Goal: Task Accomplishment & Management: Manage account settings

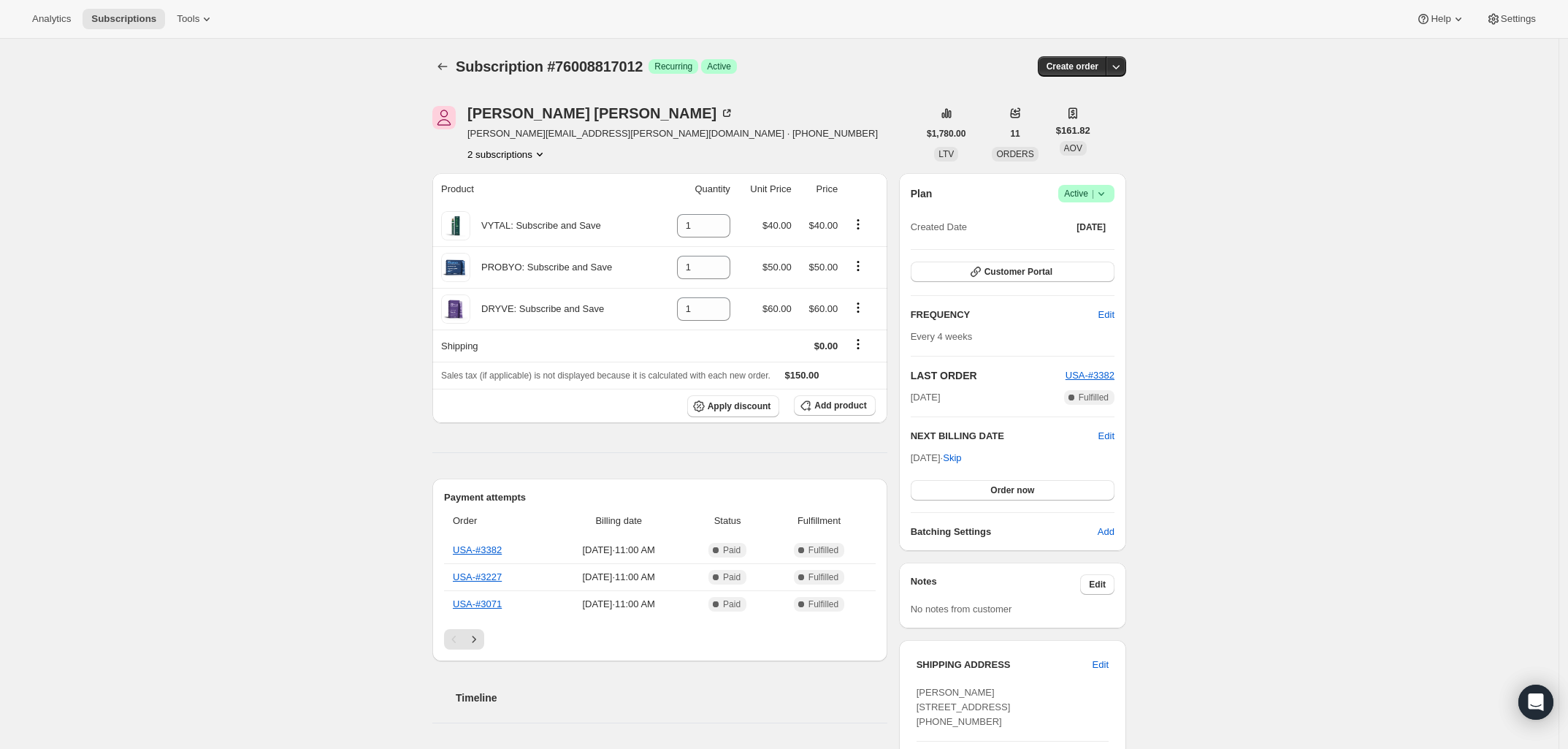
click at [1109, 196] on icon at bounding box center [1101, 193] width 15 height 15
click at [1084, 219] on span "Pause subscription" at bounding box center [1090, 221] width 81 height 11
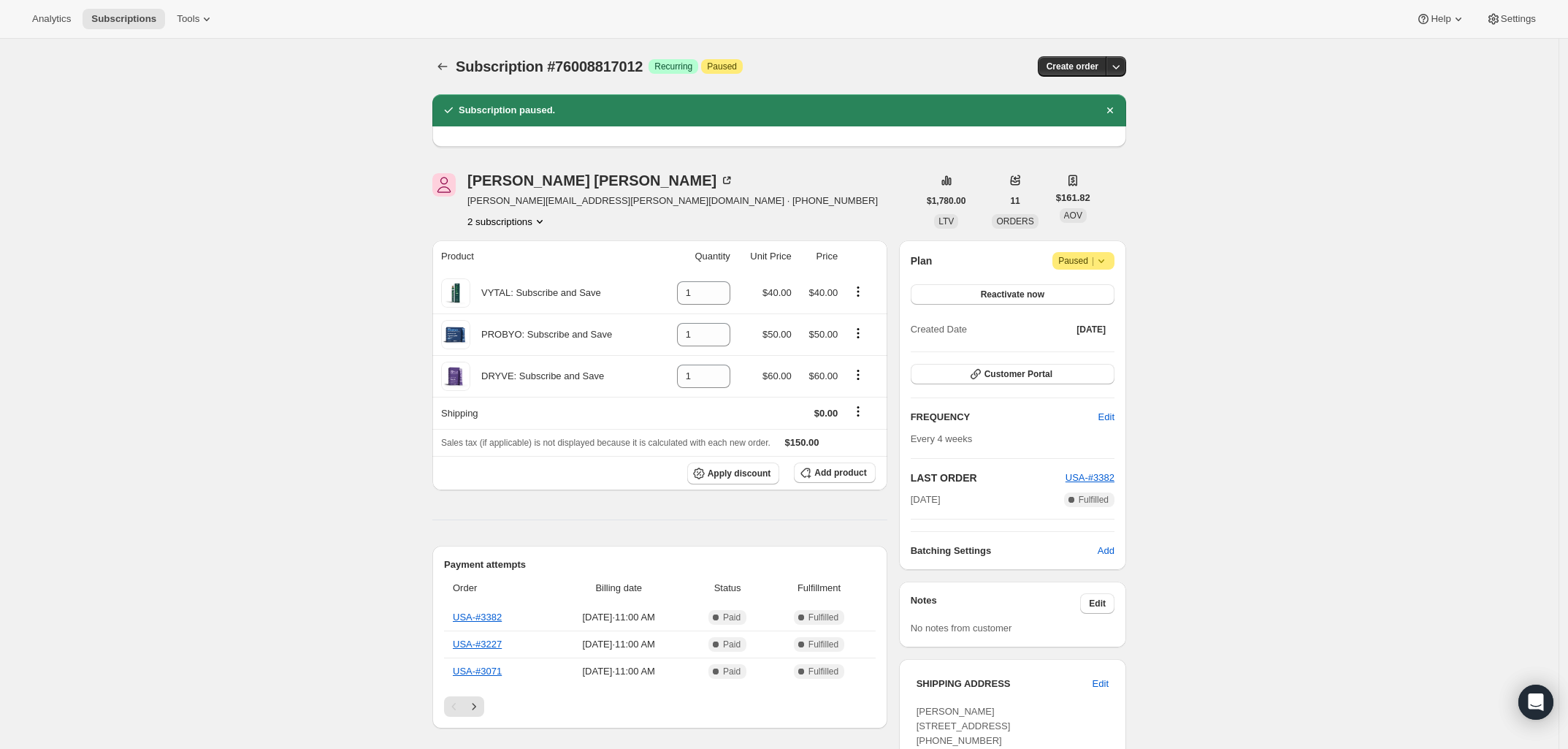
click at [1107, 260] on icon at bounding box center [1101, 260] width 15 height 15
click at [1090, 288] on span "Cancel subscription" at bounding box center [1089, 289] width 83 height 11
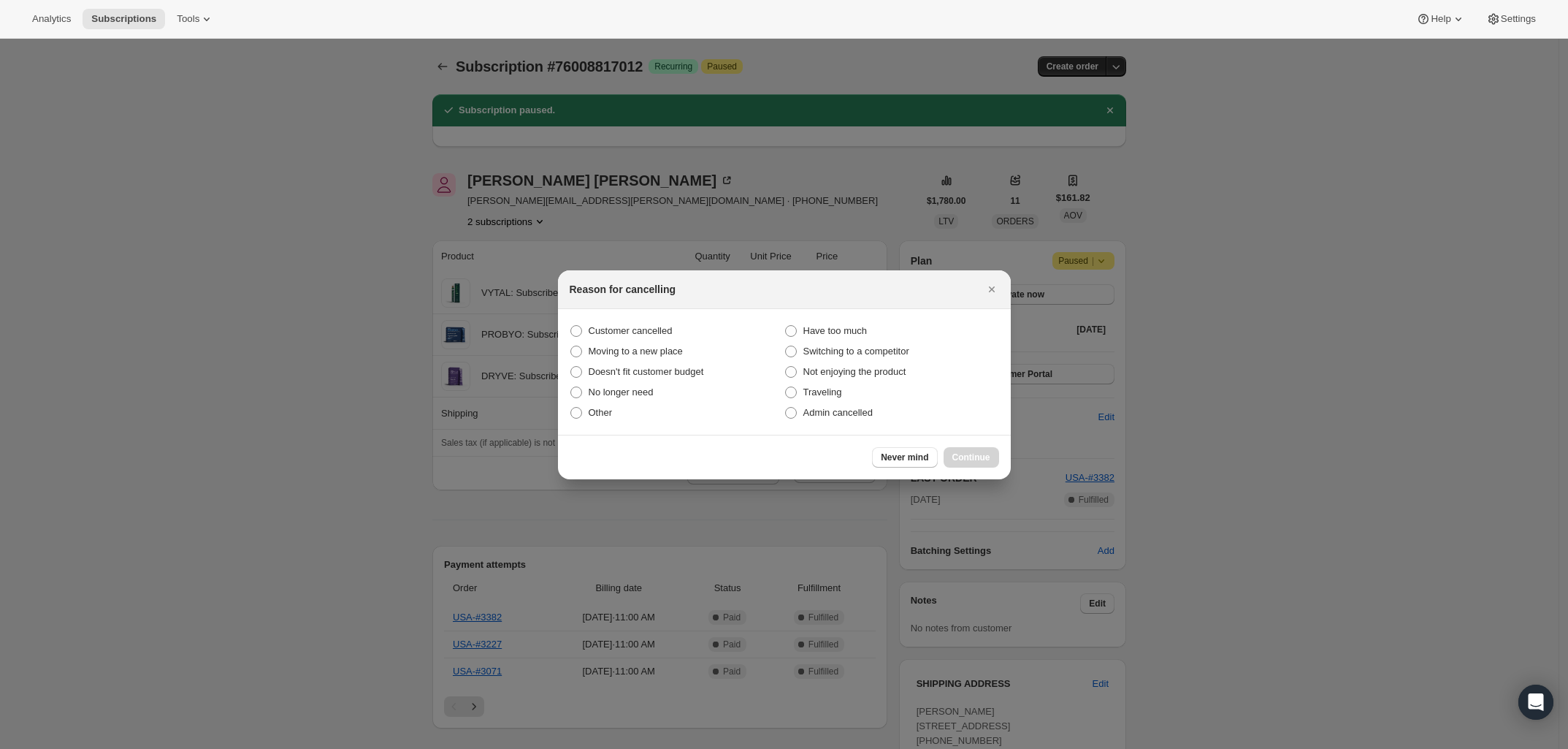
click at [606, 319] on section "Customer cancelled Have too much Moving to a new place Switching to a competito…" at bounding box center [784, 371] width 452 height 125
click at [609, 326] on span "Customer cancelled" at bounding box center [630, 330] width 84 height 11
click at [571, 326] on input "Customer cancelled" at bounding box center [571, 325] width 1 height 1
radio input "true"
click at [984, 462] on span "Continue" at bounding box center [971, 458] width 38 height 12
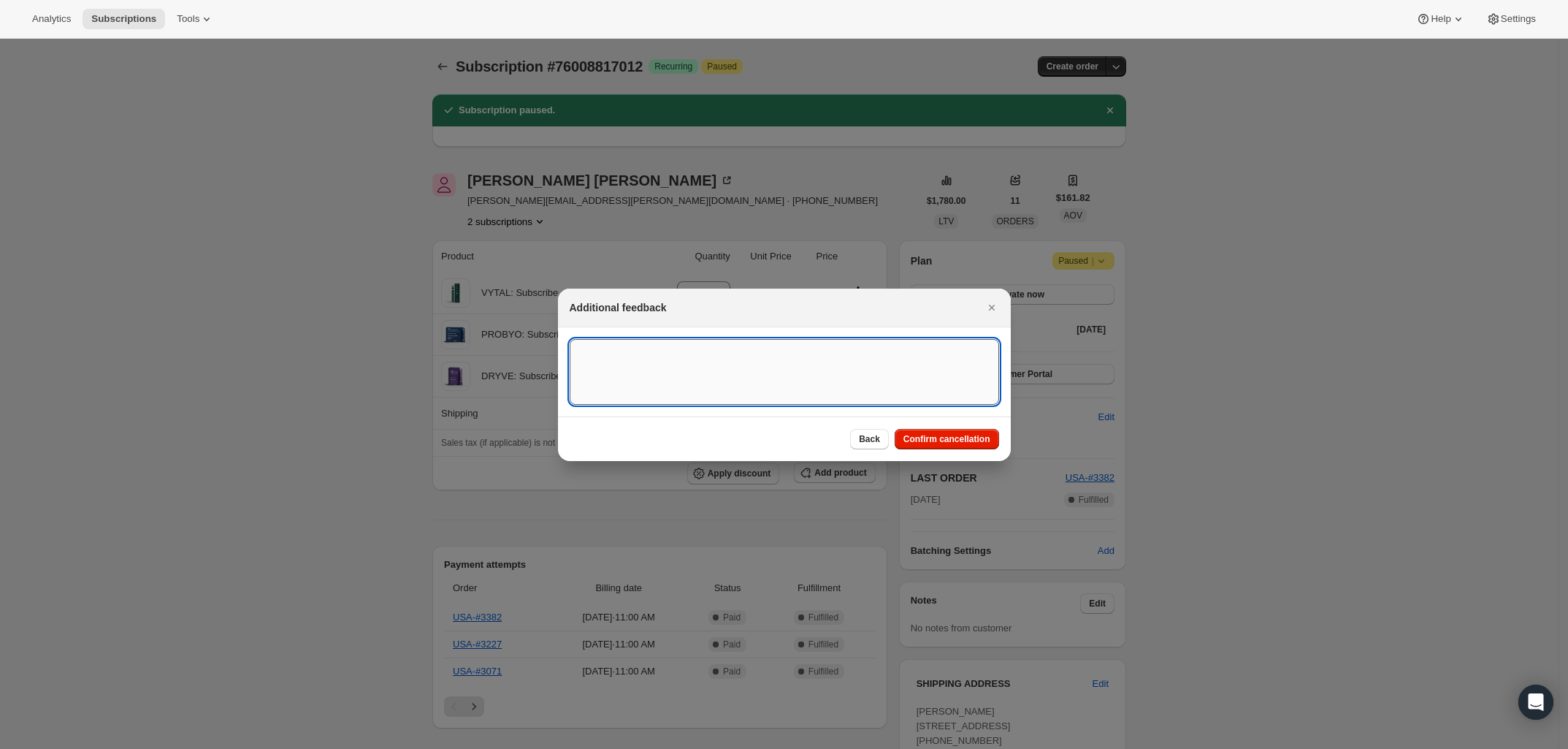
click at [896, 368] on textarea ":re0:" at bounding box center [784, 372] width 429 height 66
type textarea "S"
type textarea "P"
type textarea "c"
type textarea "No longer interested."
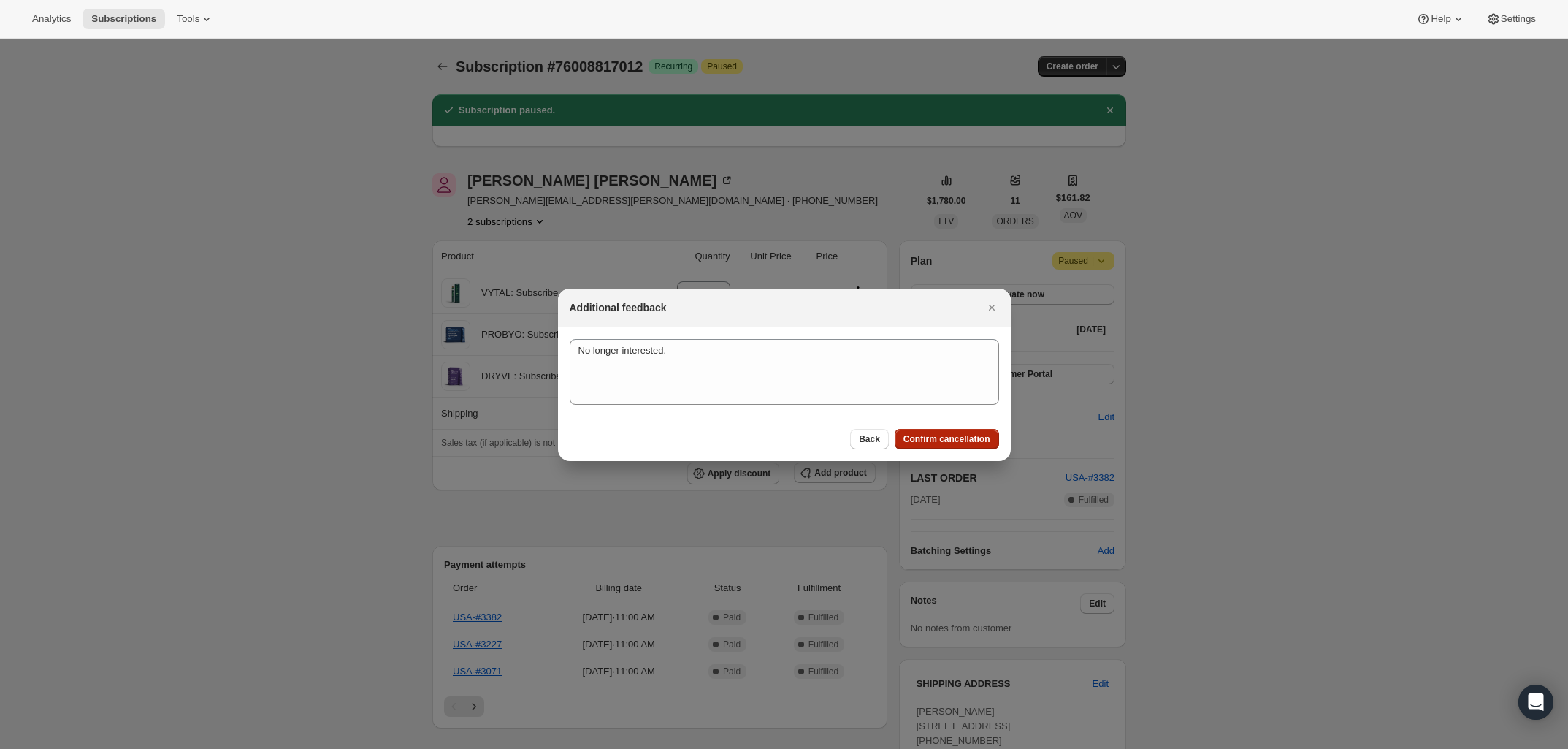
click at [945, 437] on span "Confirm cancellation" at bounding box center [948, 439] width 87 height 12
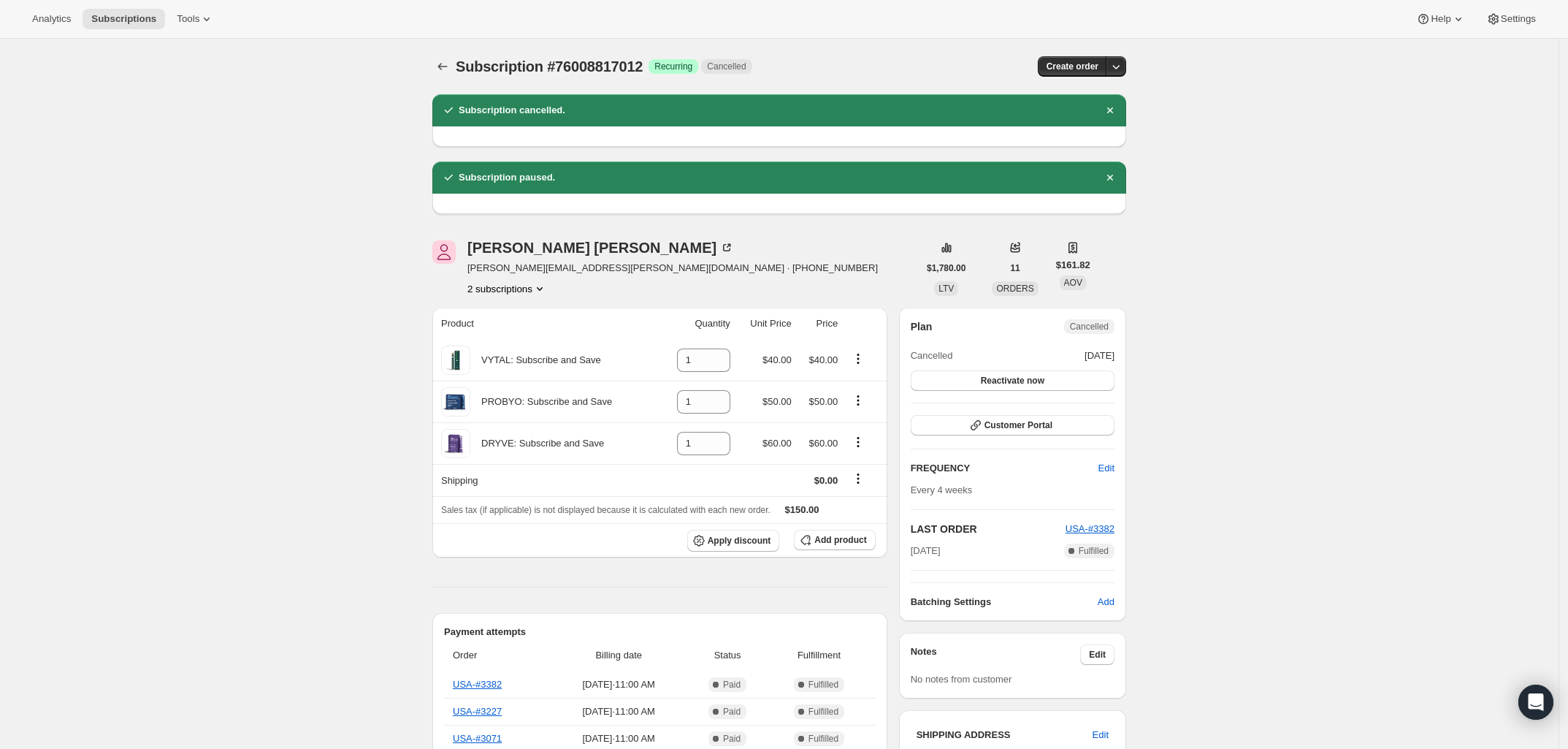
click at [529, 288] on button "2 subscriptions" at bounding box center [508, 289] width 80 height 15
click at [527, 336] on span "76008849780" at bounding box center [513, 341] width 102 height 15
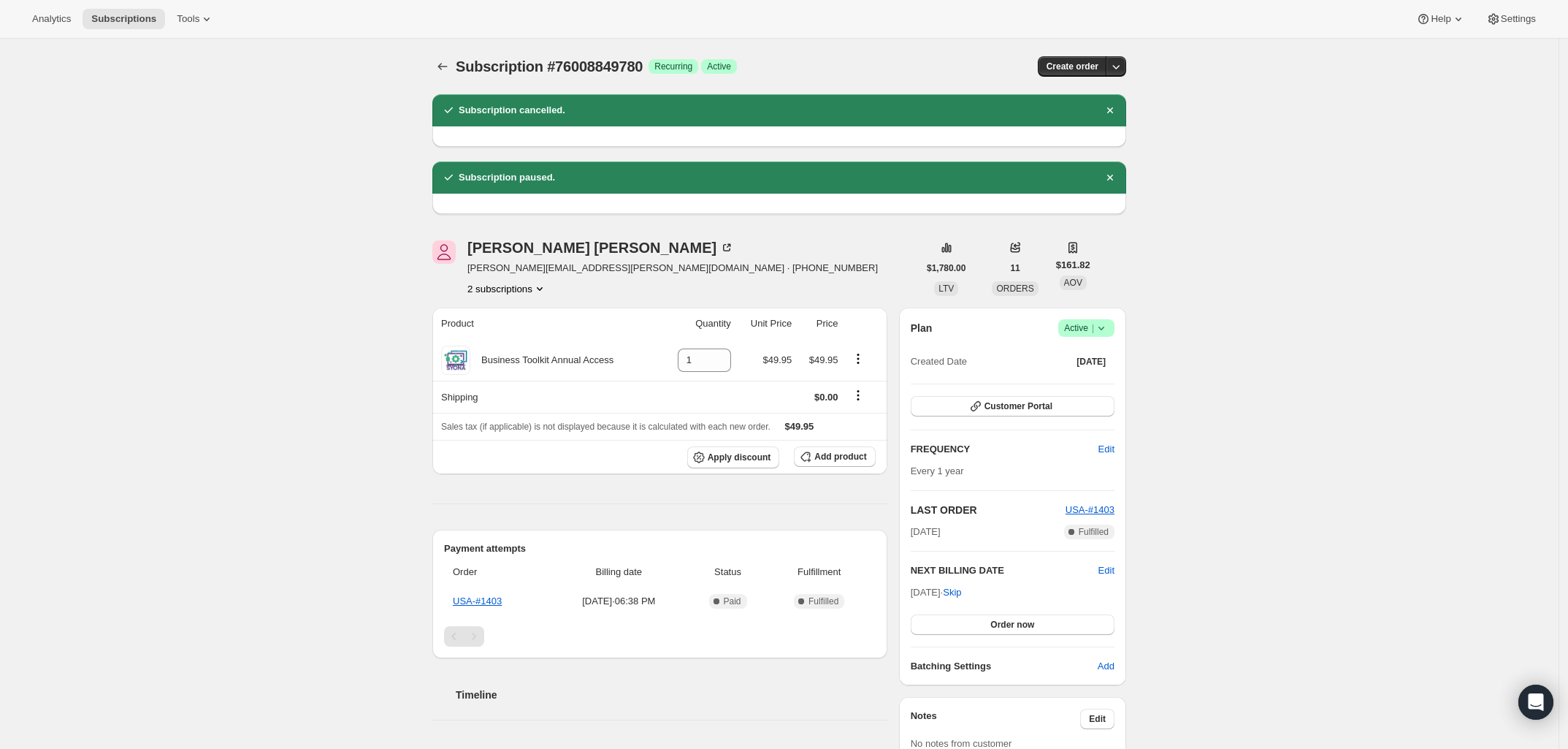
click at [1109, 328] on icon at bounding box center [1101, 327] width 15 height 15
click at [1069, 358] on span "Pause subscription" at bounding box center [1090, 357] width 81 height 11
